Goal: Task Accomplishment & Management: Use online tool/utility

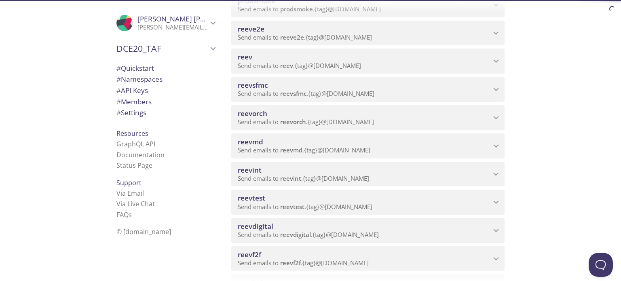
scroll to position [202, 0]
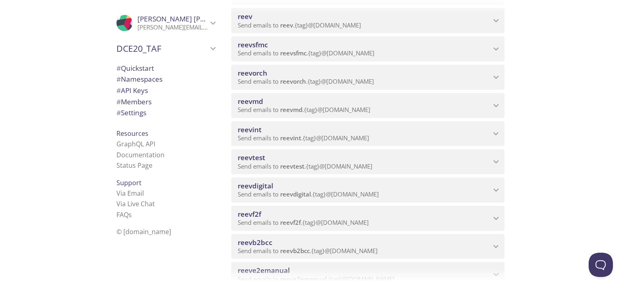
click at [342, 184] on span "reevdigital" at bounding box center [364, 185] width 253 height 9
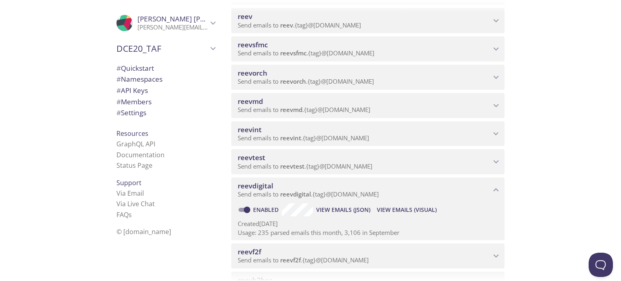
click at [402, 207] on span "View Emails (Visual)" at bounding box center [407, 210] width 60 height 10
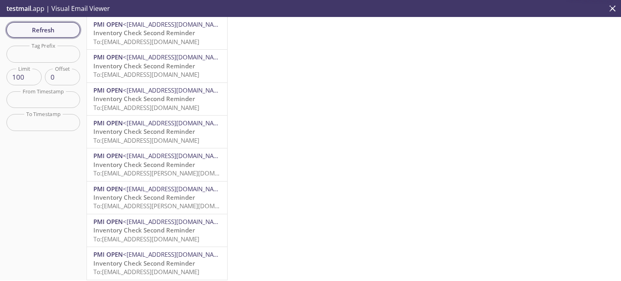
click at [71, 34] on span "Refresh" at bounding box center [43, 30] width 61 height 11
click at [71, 26] on span "Refresh" at bounding box center [43, 30] width 61 height 11
click at [35, 30] on span "Refresh" at bounding box center [43, 30] width 61 height 11
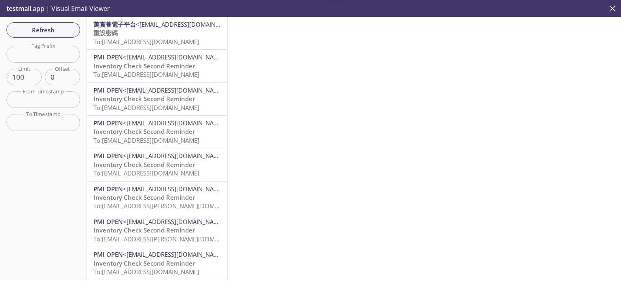
click at [186, 31] on p "重設密碼 To: [EMAIL_ADDRESS][DOMAIN_NAME]" at bounding box center [156, 37] width 127 height 17
